Goal: Transaction & Acquisition: Obtain resource

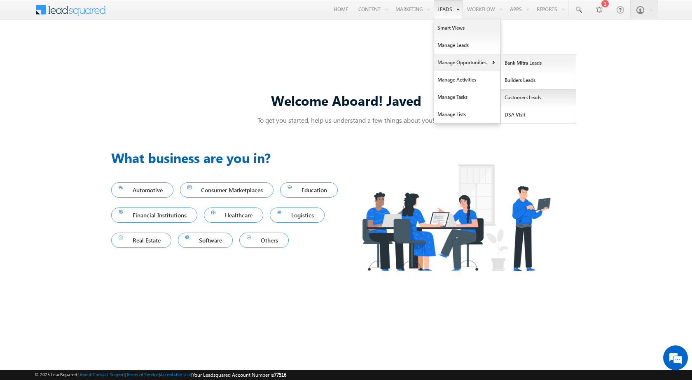
click at [534, 97] on link "Customers Leads" at bounding box center [538, 97] width 75 height 17
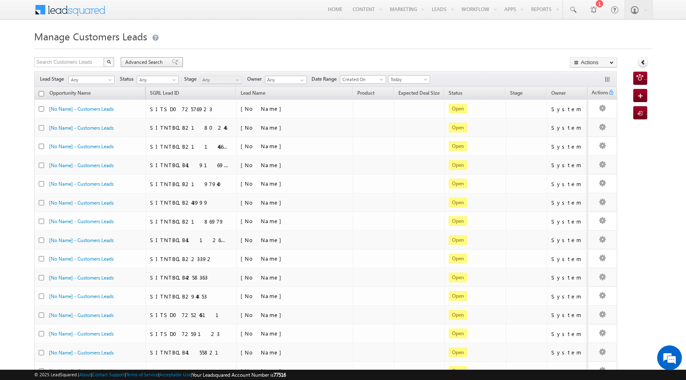
click at [136, 61] on span "Advanced Search" at bounding box center [145, 61] width 40 height 7
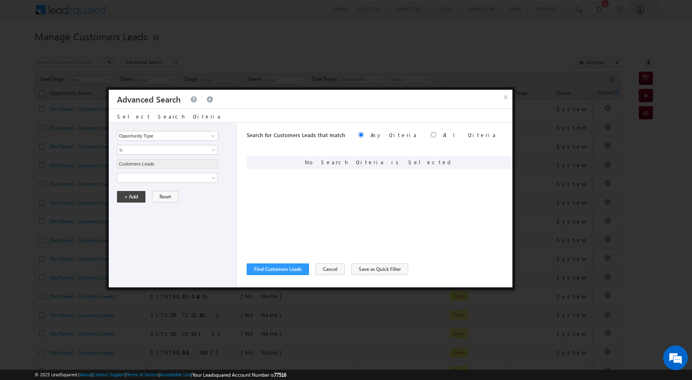
click at [182, 183] on div "Opportunity Type Lead Owner Sales Group Prospect Id Address 1 Address 2 Age Ass…" at bounding box center [173, 205] width 128 height 165
click at [182, 179] on span at bounding box center [161, 177] width 89 height 7
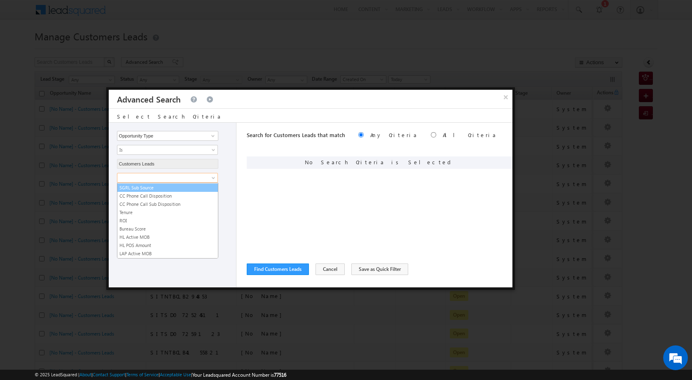
scroll to position [412, 0]
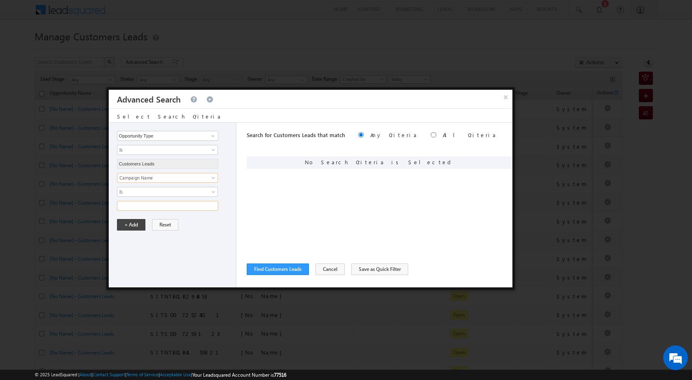
click at [185, 204] on input "text" at bounding box center [167, 206] width 101 height 10
paste input "NTB_PQ_HL_FRESH_SD_CC_VB2_22AUG25"
type input "NTB_PQ_HL_FRESH_SD_CC_VB2_22AUG25"
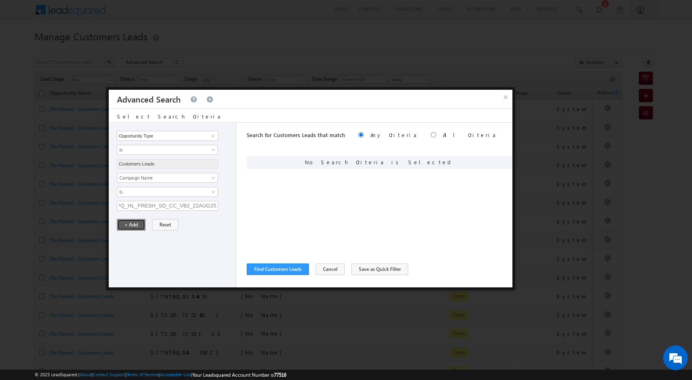
click at [137, 224] on button "+ Add" at bounding box center [131, 225] width 28 height 12
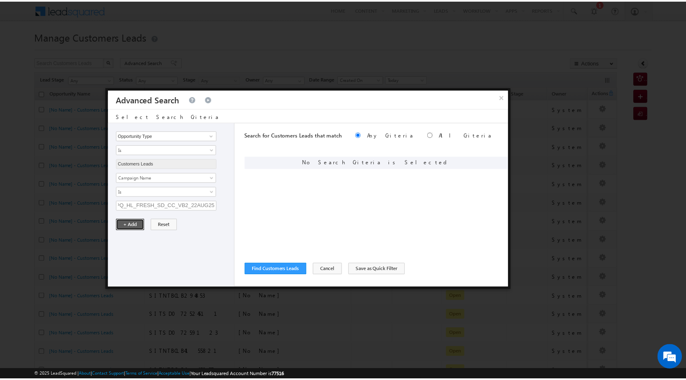
scroll to position [0, 0]
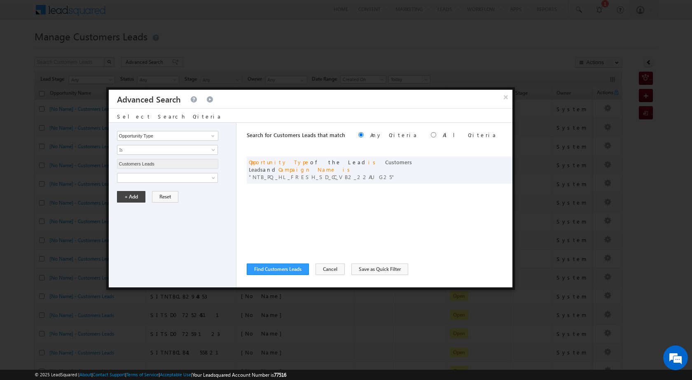
click at [283, 277] on div "Search for Customers Leads that match Any Criteria All Criteria Note that the c…" at bounding box center [380, 205] width 266 height 165
click at [282, 271] on button "Find Customers Leads" at bounding box center [278, 270] width 62 height 12
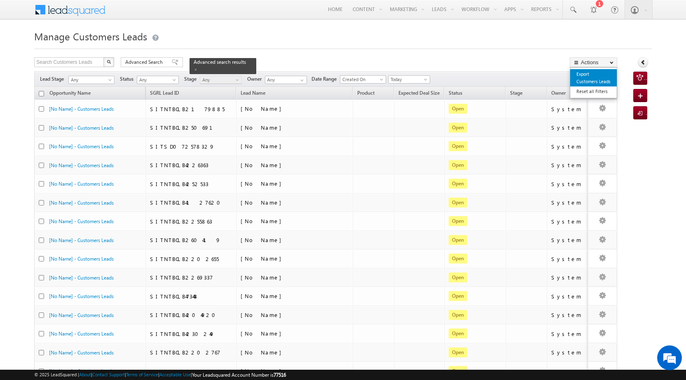
click at [602, 82] on link "Export Customers Leads" at bounding box center [593, 77] width 47 height 17
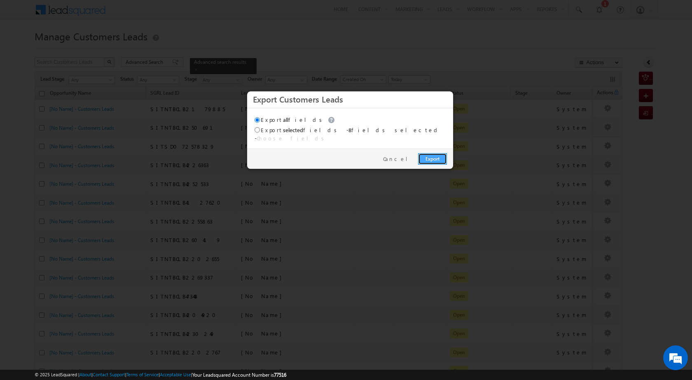
click at [439, 158] on link "Export" at bounding box center [432, 159] width 29 height 12
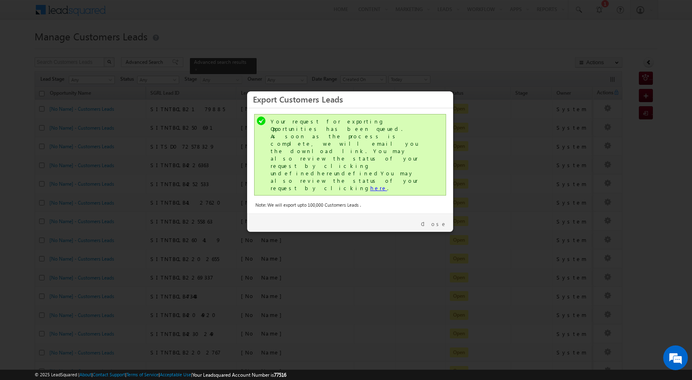
click at [370, 185] on link "here" at bounding box center [378, 188] width 17 height 7
click at [442, 220] on link "Close" at bounding box center [434, 223] width 26 height 7
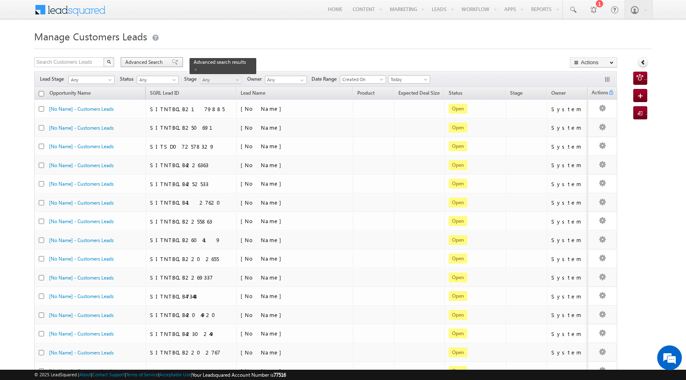
click at [139, 63] on span "Advanced Search" at bounding box center [145, 61] width 40 height 7
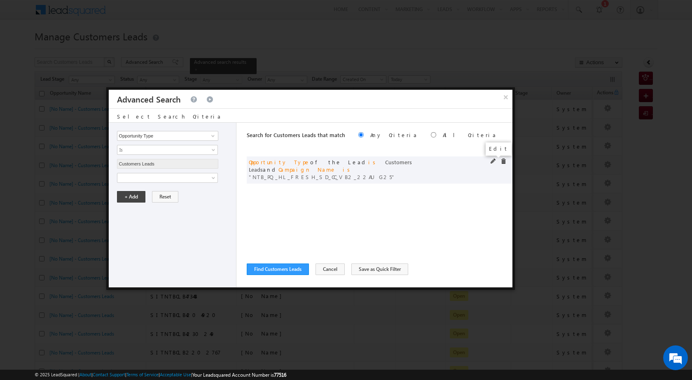
click at [492, 159] on span at bounding box center [494, 162] width 6 height 6
click at [185, 208] on input "NTB_PQ_HL_FRESH_SD_CC_VB2_22AUG25" at bounding box center [167, 206] width 101 height 10
paste input "3"
type input "NTB_PQ_HL_FRESH_SD_CC_VB3_22AUG25"
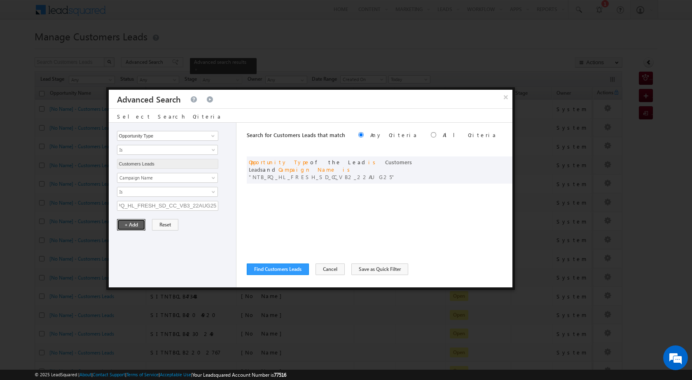
scroll to position [0, 0]
click at [125, 228] on button "+ Add" at bounding box center [131, 225] width 28 height 12
click at [282, 269] on button "Find Customers Leads" at bounding box center [278, 270] width 62 height 12
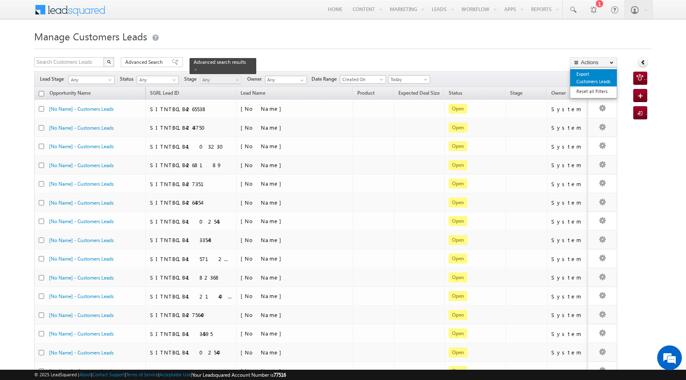
click at [591, 73] on link "Export Customers Leads" at bounding box center [593, 77] width 47 height 17
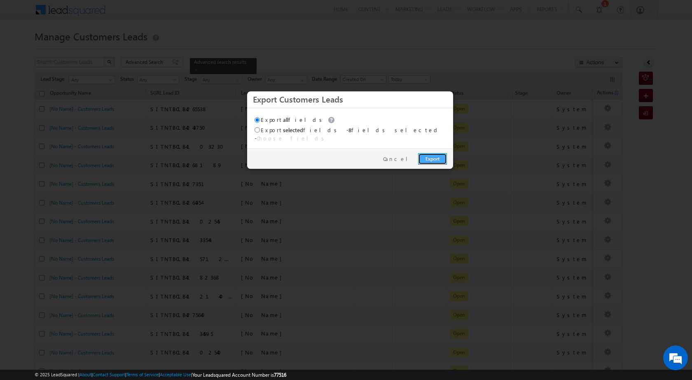
click at [440, 153] on link "Export" at bounding box center [432, 159] width 29 height 12
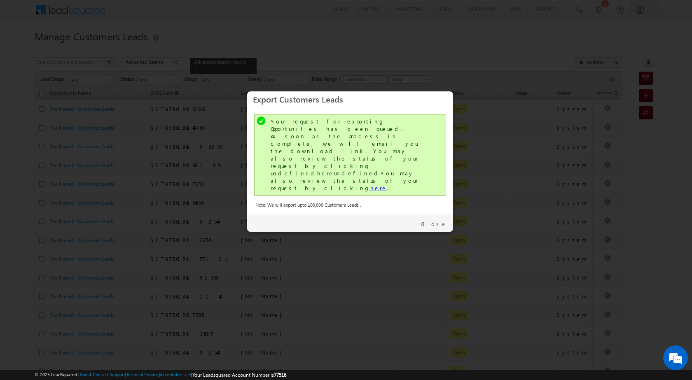
click at [370, 185] on link "here" at bounding box center [378, 188] width 17 height 7
click at [438, 220] on link "Close" at bounding box center [434, 223] width 26 height 7
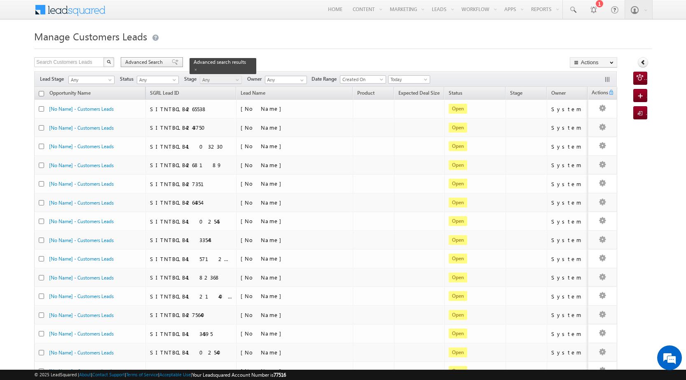
click at [145, 64] on span "Advanced Search" at bounding box center [145, 61] width 40 height 7
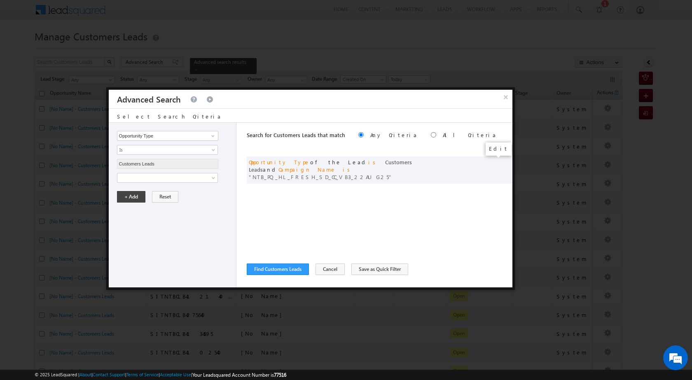
click at [0, 0] on span at bounding box center [0, 0] width 0 height 0
click at [167, 206] on input "NTB_PQ_HL_FRESH_SD_CC_VB3_22AUG25" at bounding box center [167, 206] width 101 height 10
paste input "4"
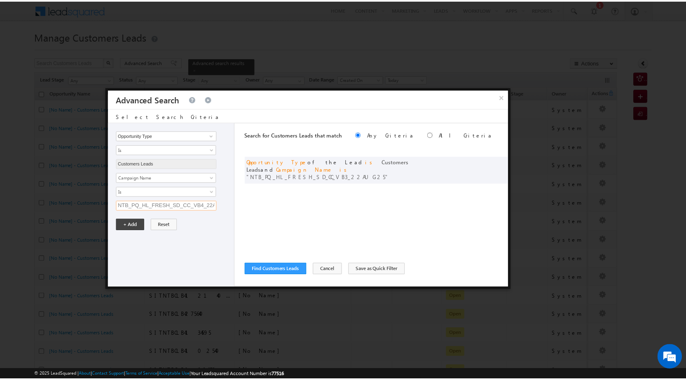
scroll to position [0, 16]
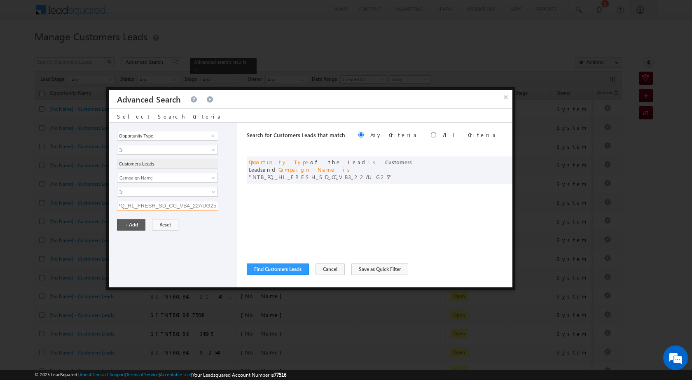
type input "NTB_PQ_HL_FRESH_SD_CC_VB4_22AUG25"
click at [123, 227] on button "+ Add" at bounding box center [131, 225] width 28 height 12
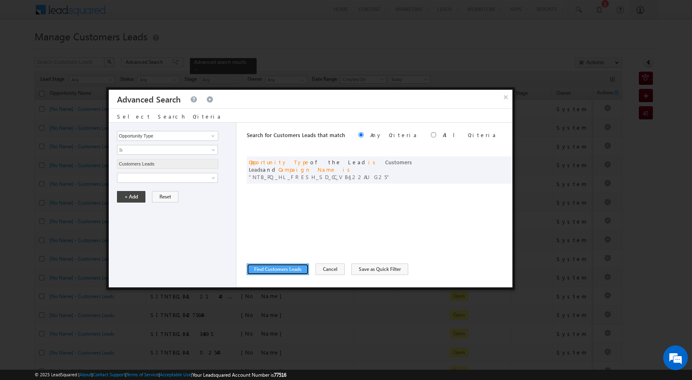
click at [271, 268] on button "Find Customers Leads" at bounding box center [278, 270] width 62 height 12
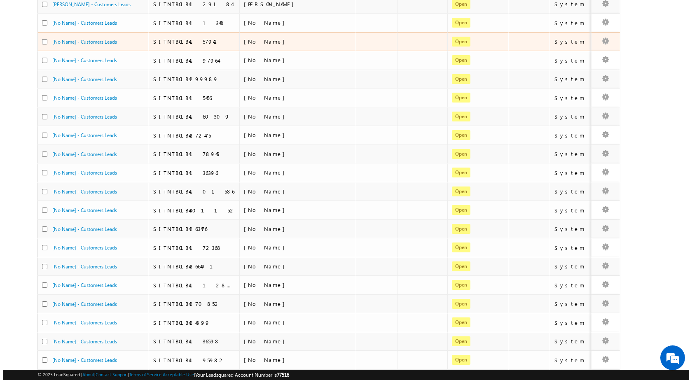
scroll to position [0, 0]
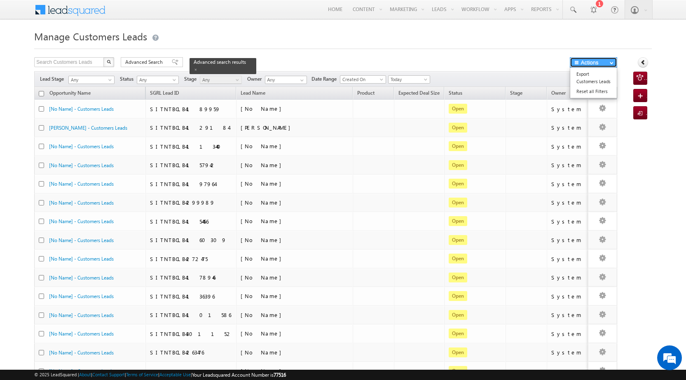
click at [591, 65] on button "Actions" at bounding box center [593, 62] width 47 height 10
click at [590, 76] on link "Export Customers Leads" at bounding box center [593, 77] width 47 height 17
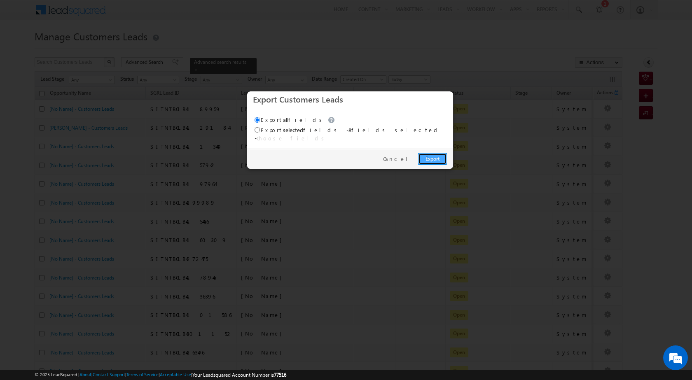
click at [429, 158] on link "Export" at bounding box center [432, 159] width 29 height 12
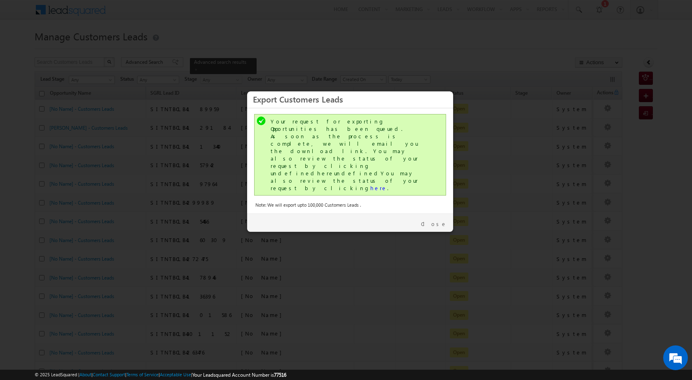
click at [323, 156] on div "Your request for exporting Opportunities has been queued. As soon as the proces…" at bounding box center [350, 155] width 192 height 82
click at [370, 185] on link "here" at bounding box center [378, 188] width 17 height 7
click at [440, 220] on link "Close" at bounding box center [434, 223] width 26 height 7
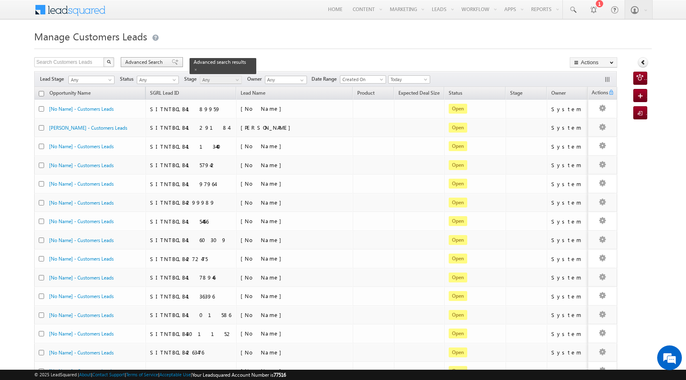
click at [141, 64] on span "Advanced Search" at bounding box center [145, 61] width 40 height 7
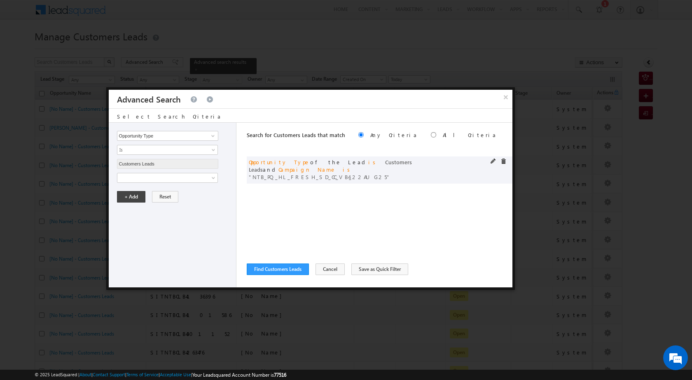
click at [490, 161] on div "or Opportunity Type of the Lead is Customers Leads and Campaign Name is NTB_PQ_…" at bounding box center [380, 170] width 266 height 27
click at [494, 161] on span at bounding box center [494, 162] width 6 height 6
click at [205, 205] on input "NTB_PQ_HL_FRESH_SD_CC_VB4_22AUG25" at bounding box center [167, 206] width 101 height 10
paste input "A_HL_FRESH_SD_CC_VB2"
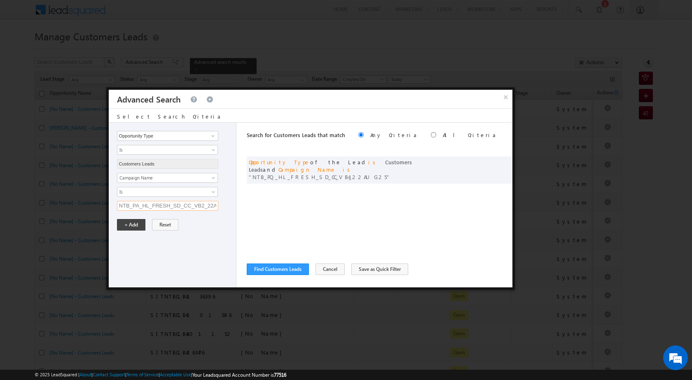
scroll to position [0, 15]
type input "NTB_PA_HL_FRESH_SD_CC_VB2_22AUG25"
click at [130, 223] on button "+ Add" at bounding box center [131, 225] width 28 height 12
click at [280, 276] on div "Search for Customers Leads that match Any Criteria All Criteria Note that the c…" at bounding box center [380, 205] width 266 height 165
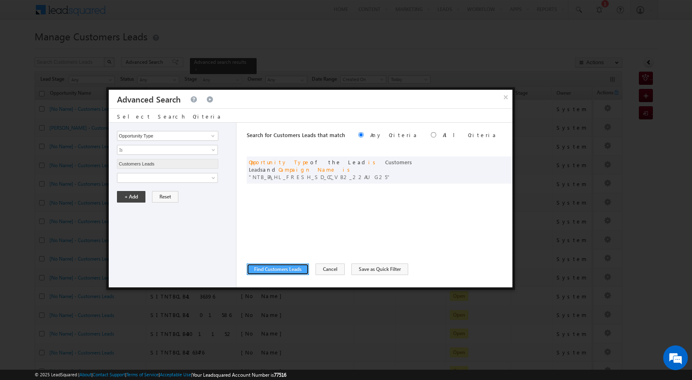
click at [281, 264] on button "Find Customers Leads" at bounding box center [278, 270] width 62 height 12
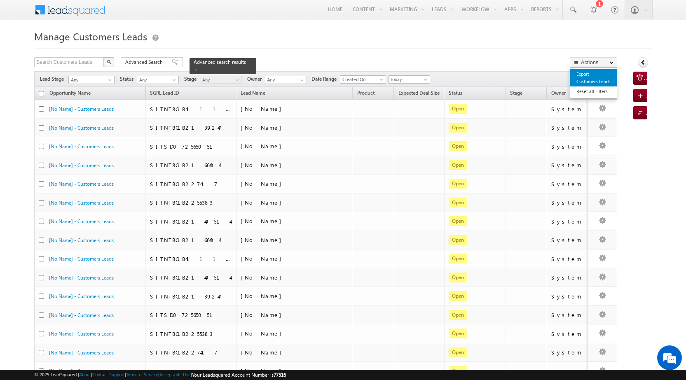
click at [586, 79] on link "Export Customers Leads" at bounding box center [593, 77] width 47 height 17
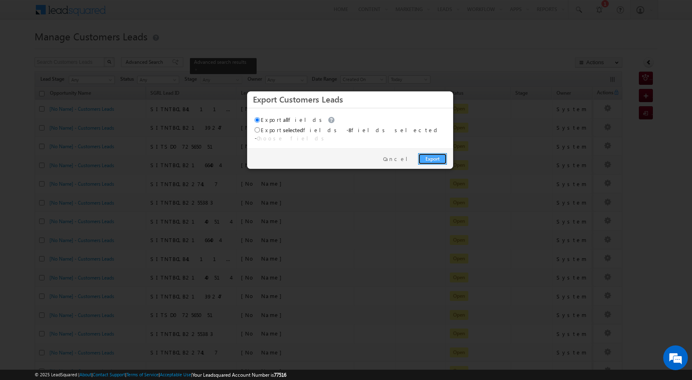
click at [423, 153] on link "Export" at bounding box center [432, 159] width 29 height 12
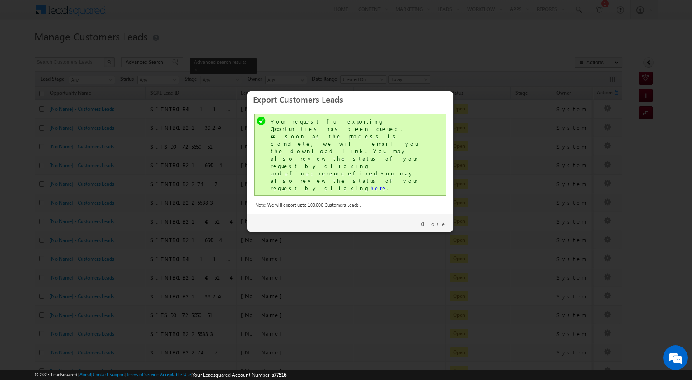
click at [370, 185] on link "here" at bounding box center [378, 188] width 17 height 7
drag, startPoint x: 445, startPoint y: 189, endPoint x: 440, endPoint y: 189, distance: 4.5
click at [444, 220] on link "Close" at bounding box center [434, 223] width 26 height 7
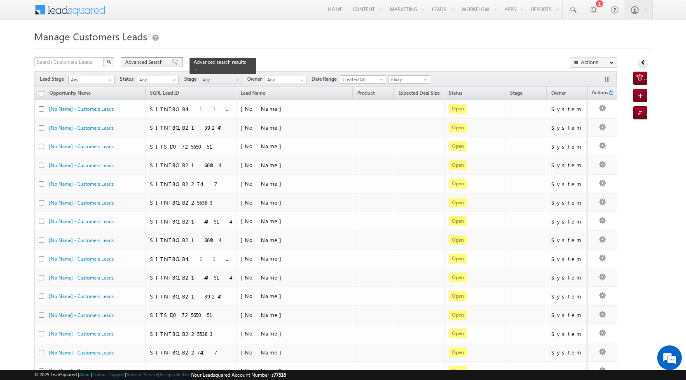
click at [154, 67] on div "Advanced Search" at bounding box center [152, 62] width 62 height 10
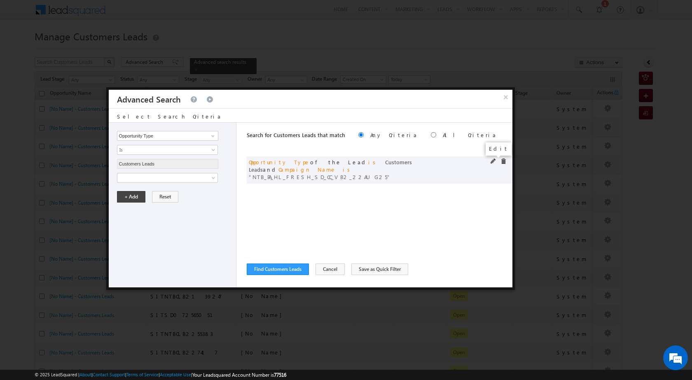
click at [491, 161] on span at bounding box center [494, 162] width 6 height 6
click at [167, 210] on input "NTB_PA_HL_FRESH_SD_CC_VB2_22AUG25" at bounding box center [167, 206] width 101 height 10
paste input "3"
type input "NTB_PA_HL_FRESH_SD_CC_VB3_22AUG25"
click at [128, 226] on button "+ Add" at bounding box center [131, 225] width 28 height 12
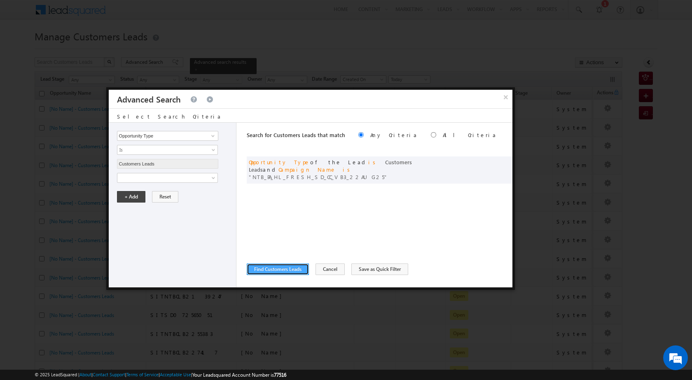
click at [298, 271] on button "Find Customers Leads" at bounding box center [278, 270] width 62 height 12
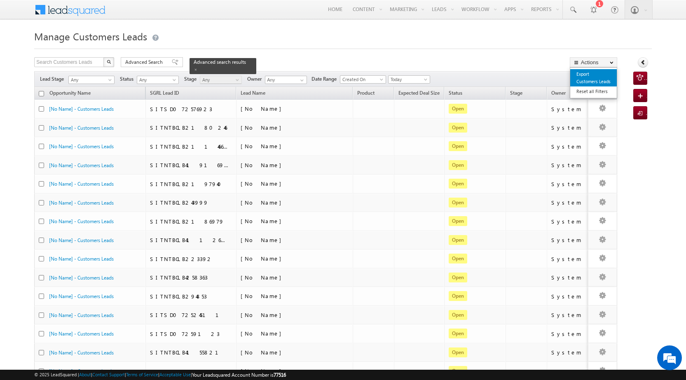
click at [594, 75] on link "Export Customers Leads" at bounding box center [593, 77] width 47 height 17
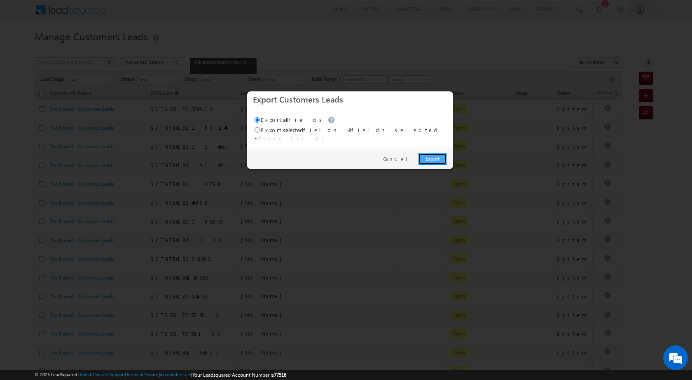
click at [424, 153] on link "Export" at bounding box center [432, 159] width 29 height 12
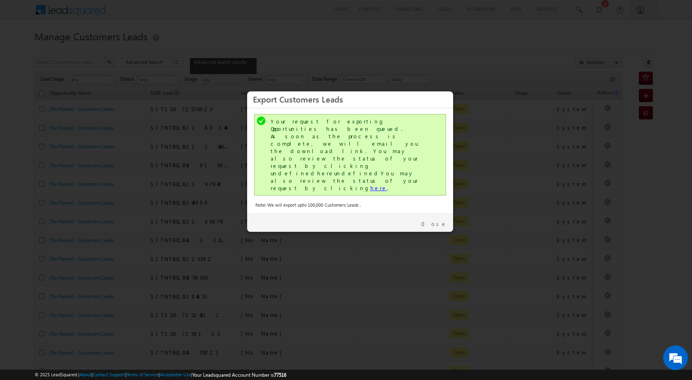
click at [370, 185] on link "here" at bounding box center [378, 188] width 17 height 7
click at [441, 220] on link "Close" at bounding box center [434, 223] width 26 height 7
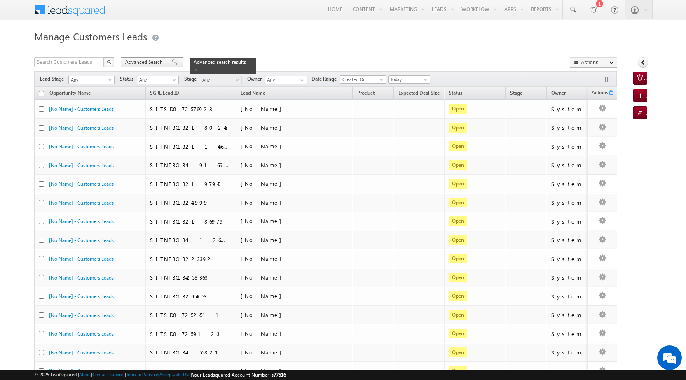
click at [158, 60] on span "Advanced Search" at bounding box center [145, 61] width 40 height 7
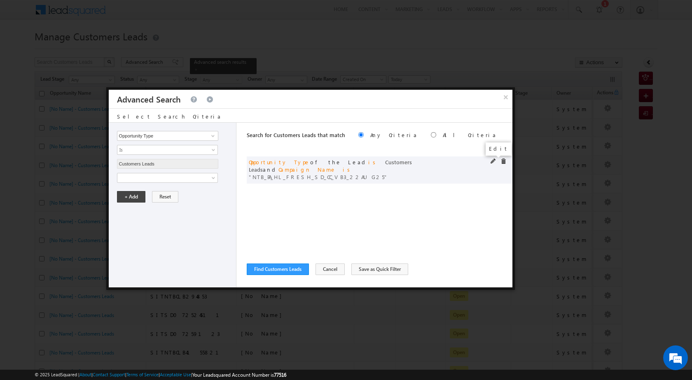
click at [491, 159] on span at bounding box center [494, 162] width 6 height 6
click at [149, 206] on input "NTB_PA_HL_FRESH_SD_CC_VB3_22AUG25" at bounding box center [167, 206] width 101 height 10
paste input "4"
type input "NTB_PA_HL_FRESH_SD_CC_VB4_22AUG25"
click at [138, 223] on button "+ Add" at bounding box center [131, 225] width 28 height 12
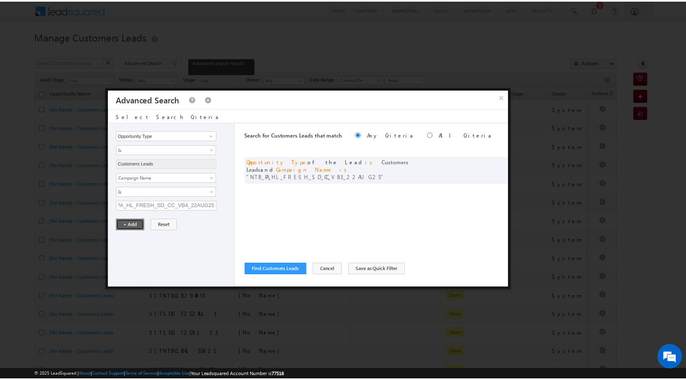
scroll to position [0, 0]
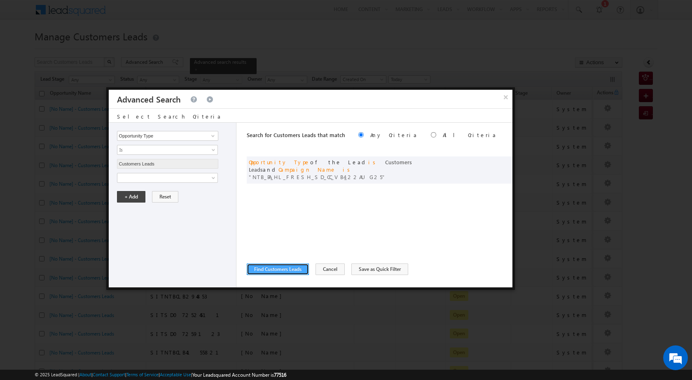
click at [275, 267] on button "Find Customers Leads" at bounding box center [278, 270] width 62 height 12
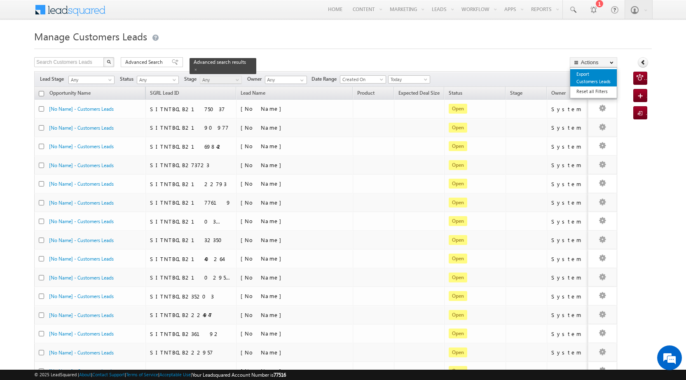
click at [597, 76] on link "Export Customers Leads" at bounding box center [593, 77] width 47 height 17
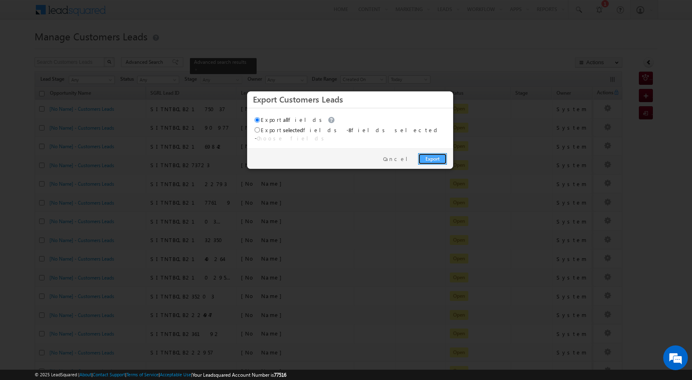
click at [445, 153] on link "Export" at bounding box center [432, 159] width 29 height 12
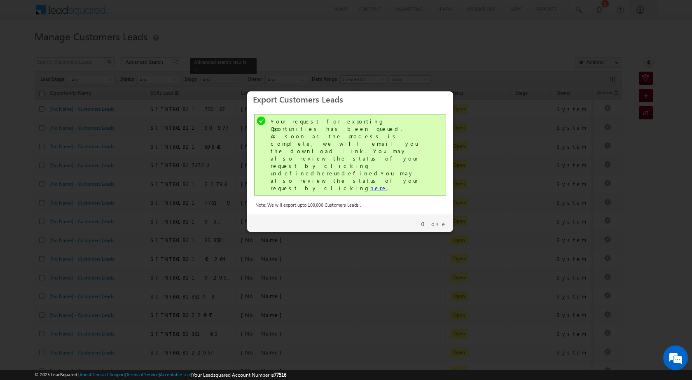
click at [370, 185] on link "here" at bounding box center [378, 188] width 17 height 7
click at [442, 220] on link "Close" at bounding box center [434, 223] width 26 height 7
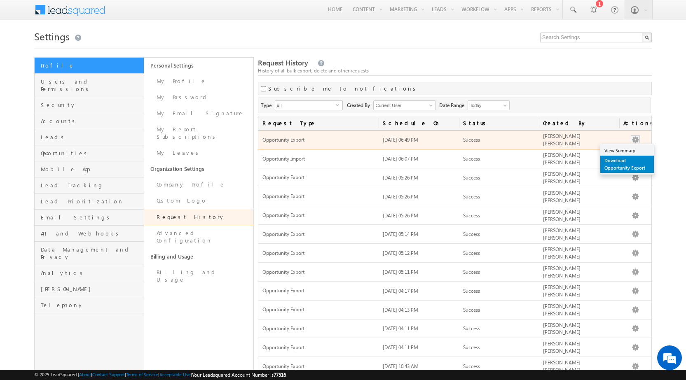
click at [639, 164] on link "Download Opportunity Export" at bounding box center [627, 164] width 54 height 17
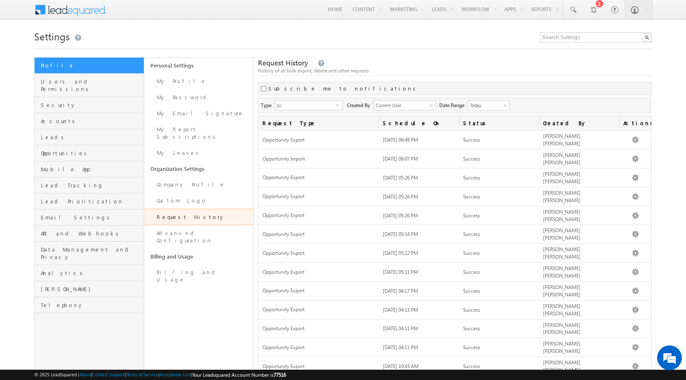
click at [444, 61] on div "Request History History of all bulk export, delete and other requests" at bounding box center [454, 67] width 393 height 18
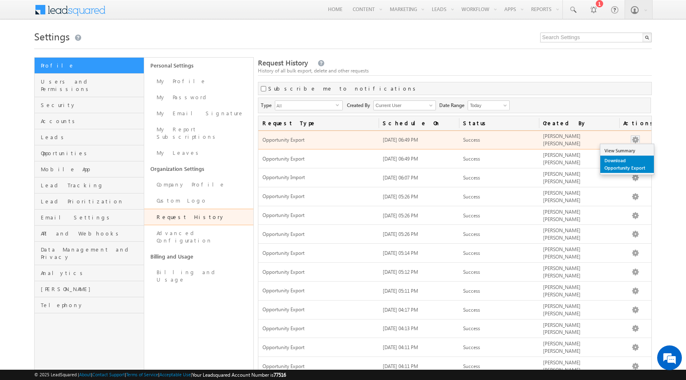
click at [635, 160] on link "Download Opportunity Export" at bounding box center [627, 164] width 54 height 17
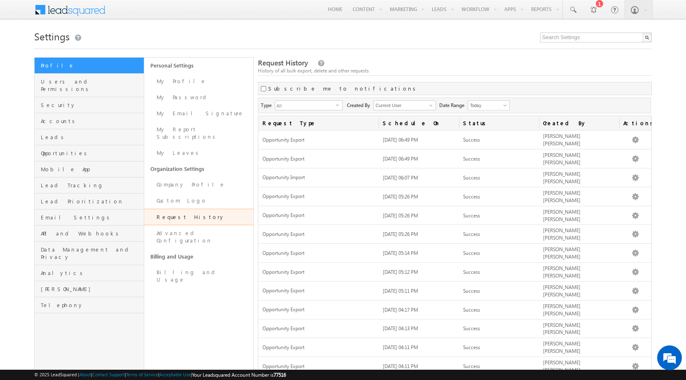
click at [333, 31] on h1 "Settings" at bounding box center [343, 36] width 618 height 16
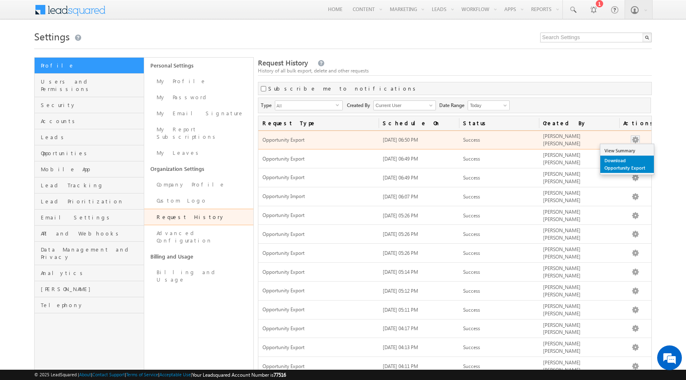
click at [634, 166] on link "Download Opportunity Export" at bounding box center [627, 164] width 54 height 17
click at [632, 166] on link "Download Opportunity Export" at bounding box center [627, 164] width 54 height 17
click at [635, 159] on link "Download Opportunity Export" at bounding box center [627, 164] width 54 height 17
click at [627, 164] on link "Download Opportunity Export" at bounding box center [627, 164] width 54 height 17
